Goal: Task Accomplishment & Management: Manage account settings

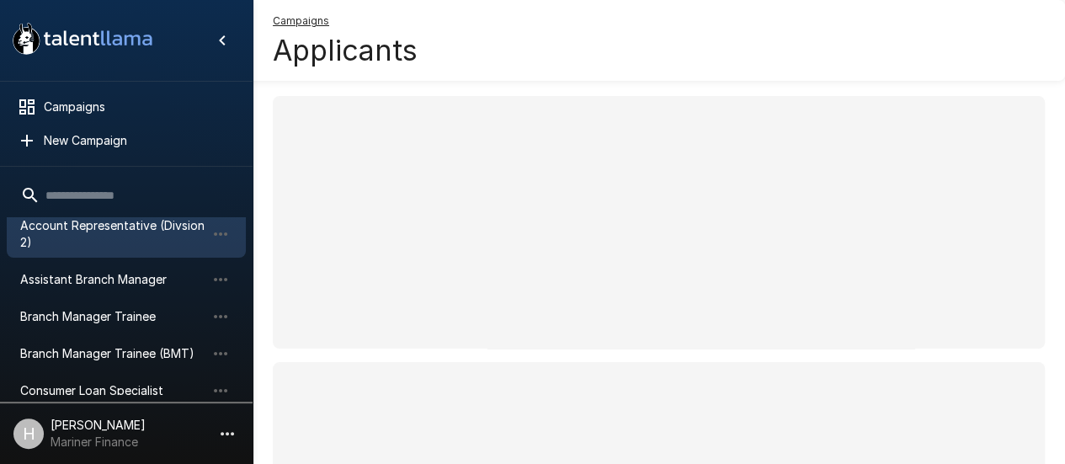
scroll to position [168, 0]
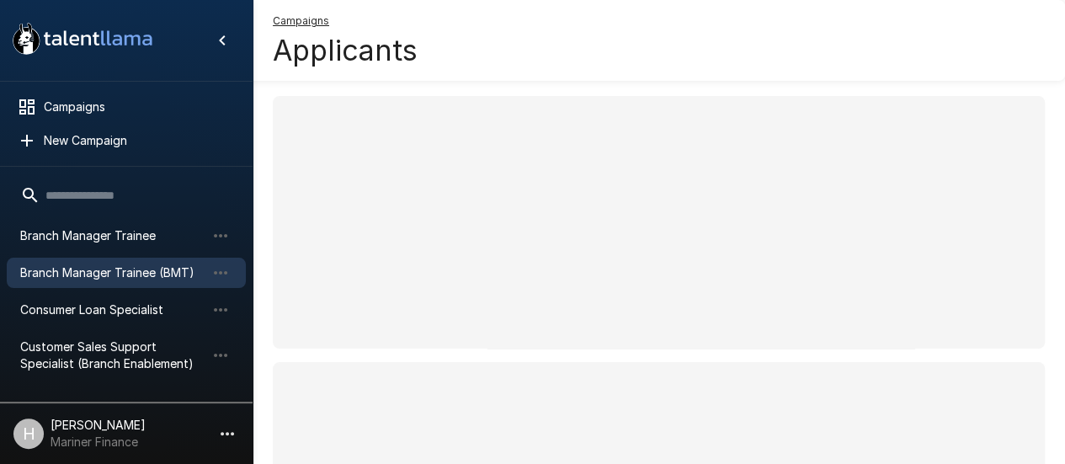
click at [135, 272] on span "Branch Manager Trainee (BMT)" at bounding box center [112, 272] width 185 height 17
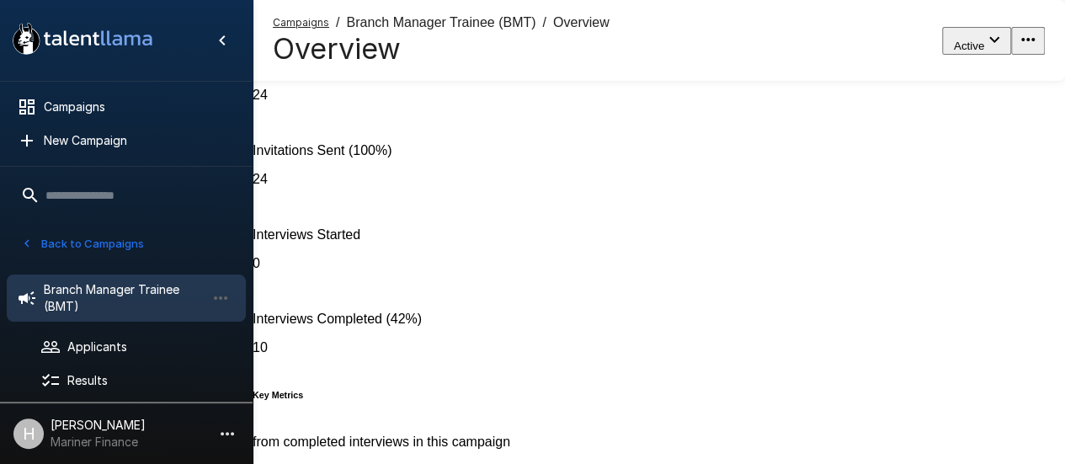
scroll to position [84, 0]
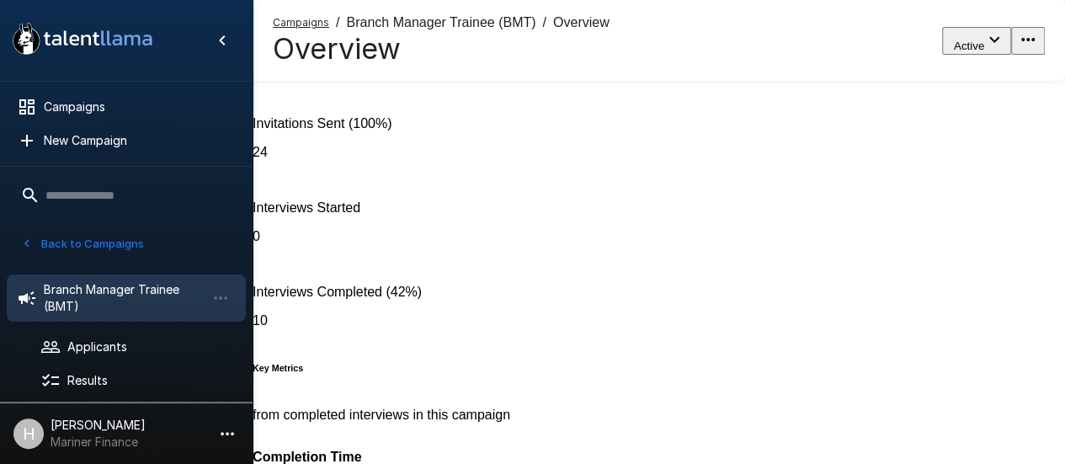
click at [380, 313] on div "10" at bounding box center [658, 320] width 812 height 15
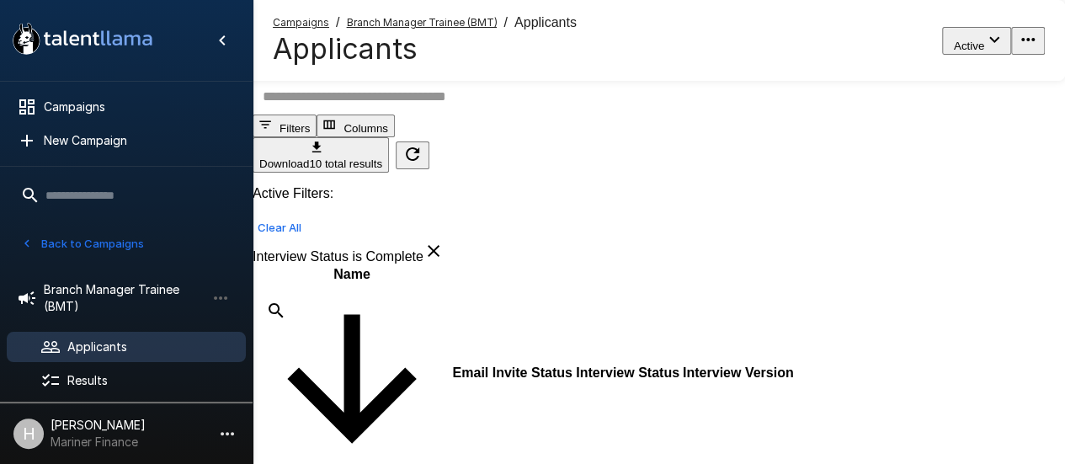
click at [316, 137] on button "Filters" at bounding box center [284, 125] width 64 height 23
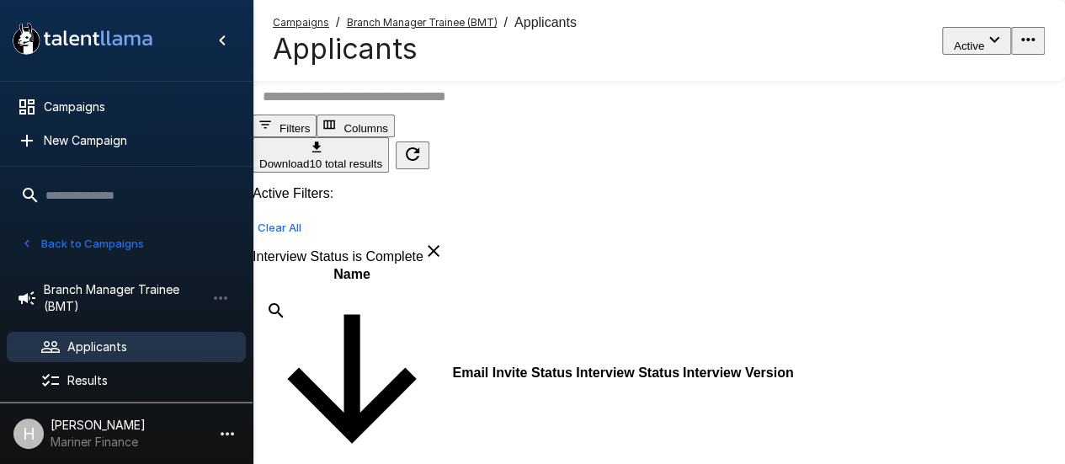
click at [439, 241] on icon at bounding box center [433, 251] width 20 height 20
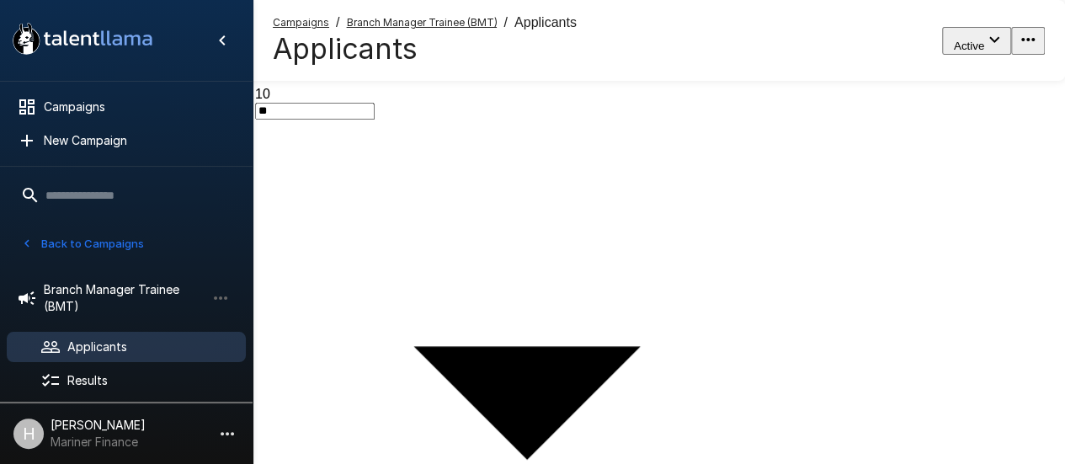
scroll to position [603, 0]
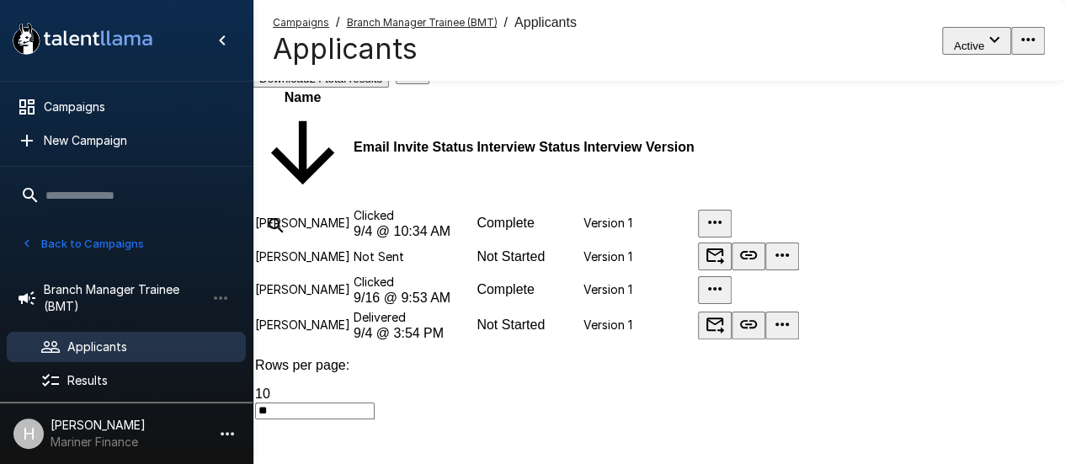
scroll to position [168, 0]
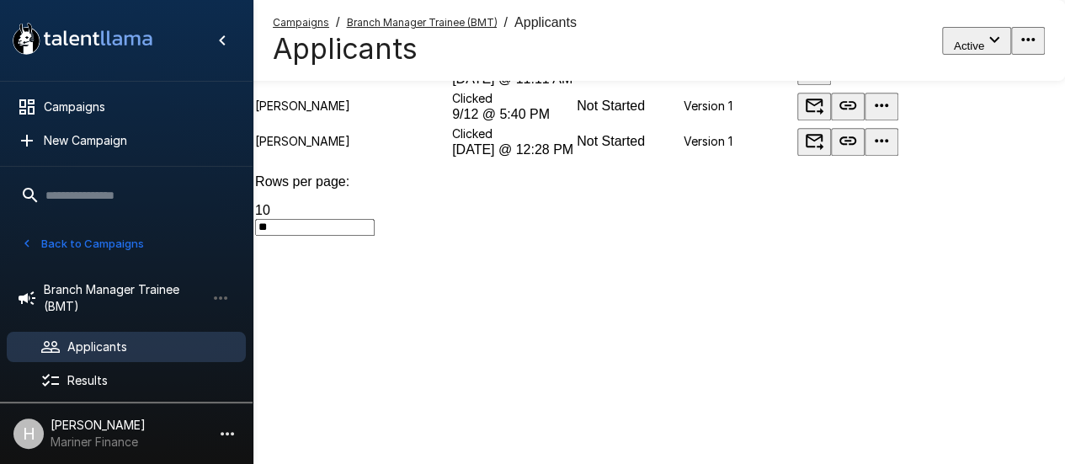
scroll to position [603, 0]
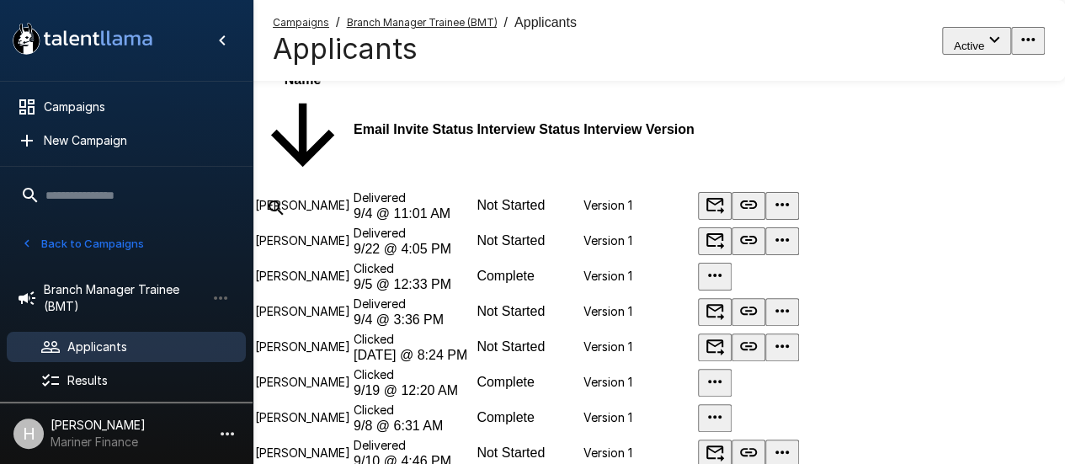
scroll to position [0, 0]
